Goal: Browse casually: Explore the website without a specific task or goal

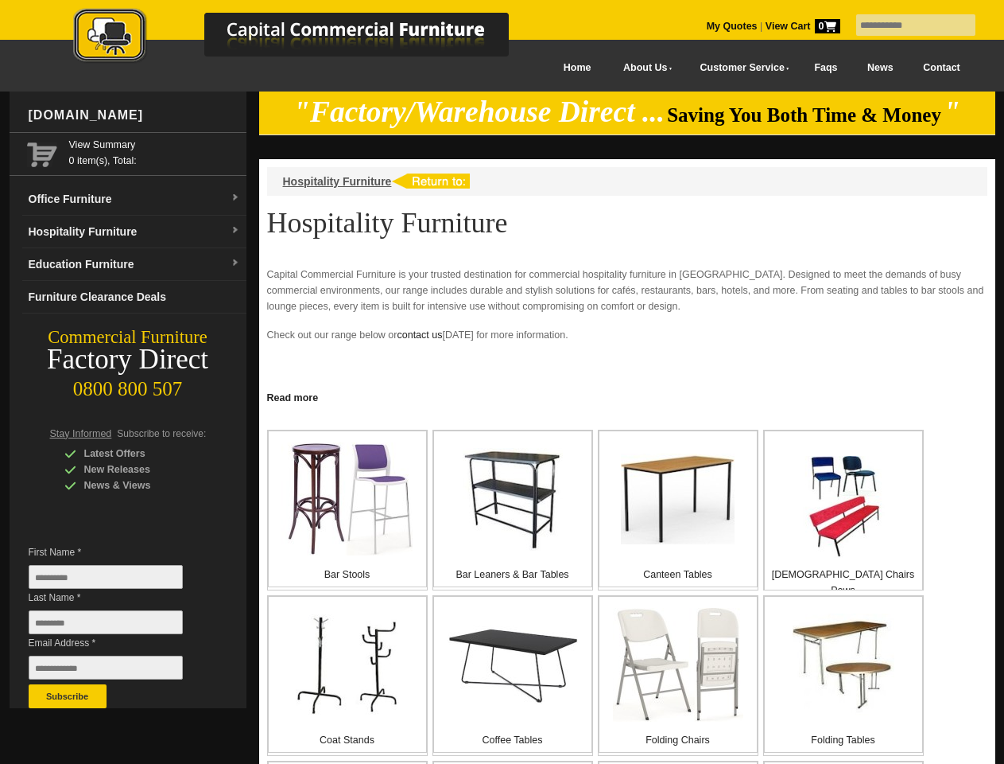
click at [906, 25] on input "text" at bounding box center [916, 24] width 119 height 21
click at [118, 626] on input "Last Name *" at bounding box center [106, 622] width 154 height 24
click at [68, 696] on button "Subscribe" at bounding box center [68, 696] width 78 height 24
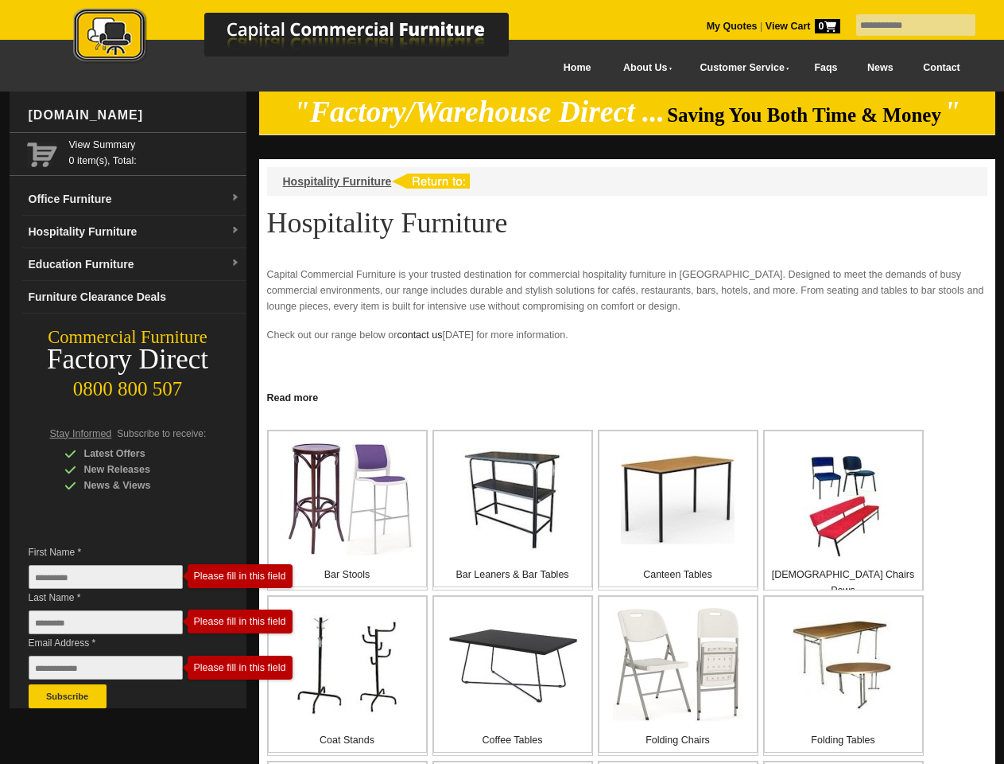
click at [628, 396] on link "Read more" at bounding box center [627, 396] width 736 height 20
